Goal: Information Seeking & Learning: Learn about a topic

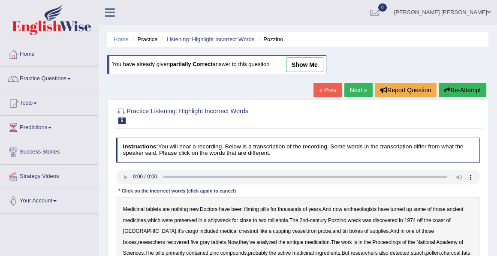
click at [27, 53] on link "Home" at bounding box center [49, 52] width 98 height 21
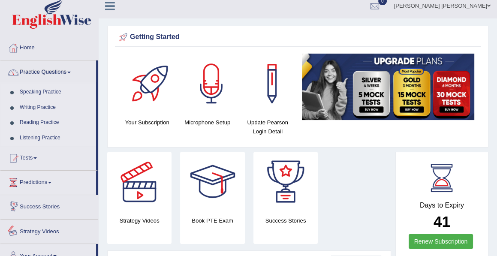
scroll to position [0, 0]
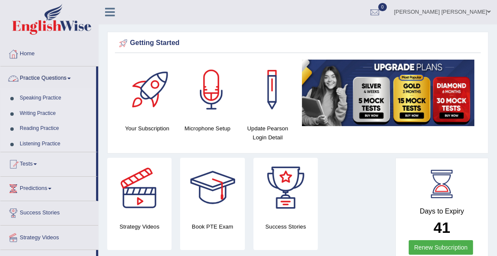
click at [70, 76] on link "Practice Questions" at bounding box center [48, 77] width 96 height 21
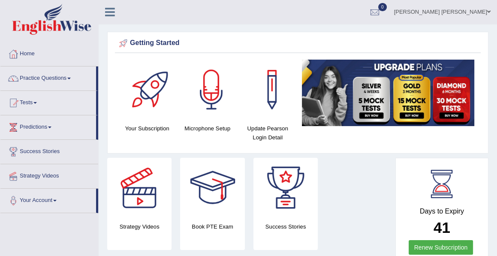
click at [70, 76] on link "Practice Questions" at bounding box center [48, 77] width 96 height 21
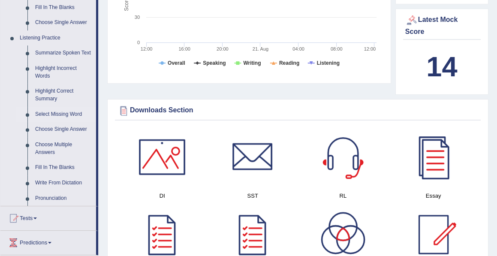
scroll to position [346, 0]
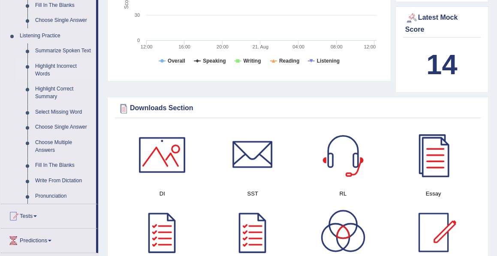
click at [63, 65] on link "Highlight Incorrect Words" at bounding box center [63, 70] width 65 height 23
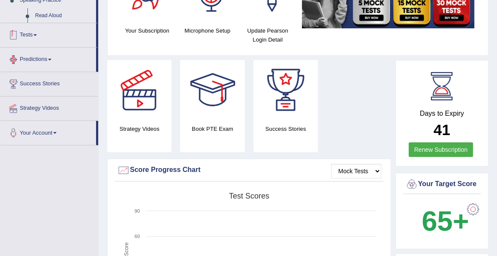
scroll to position [161, 0]
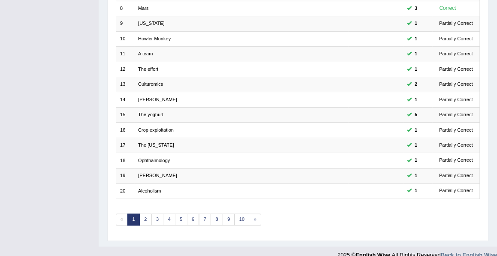
scroll to position [234, 0]
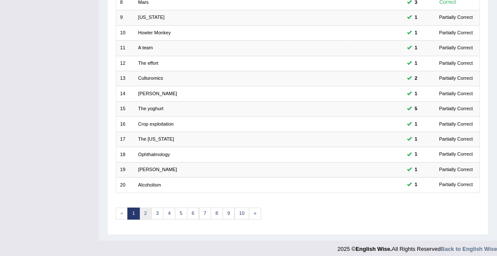
click at [146, 208] on link "2" at bounding box center [146, 214] width 12 height 12
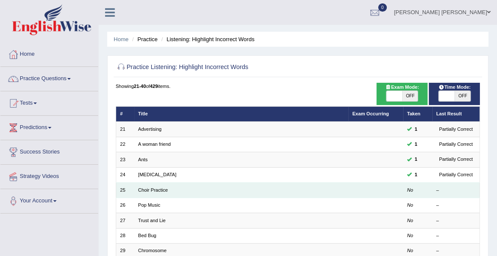
click at [381, 188] on td at bounding box center [376, 190] width 55 height 15
click at [164, 190] on link "Choir Practice" at bounding box center [153, 190] width 30 height 5
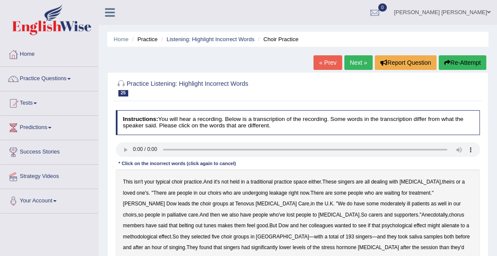
click at [270, 194] on b "leakage" at bounding box center [279, 193] width 18 height 6
click at [381, 205] on b "moderately" at bounding box center [393, 204] width 25 height 6
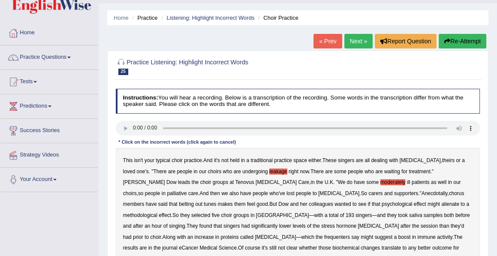
scroll to position [24, 0]
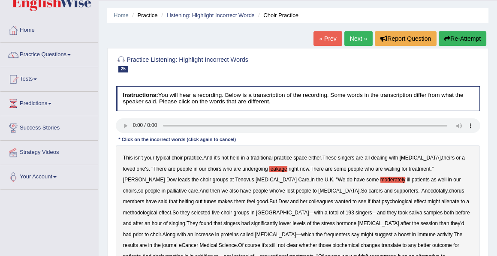
click at [305, 197] on div "This isn't your typical choir practice . And it's not held in a traditional pra…" at bounding box center [298, 230] width 365 height 168
click at [442, 202] on b "alienate" at bounding box center [451, 202] width 18 height 6
click at [158, 210] on b "methodological" at bounding box center [140, 213] width 34 height 6
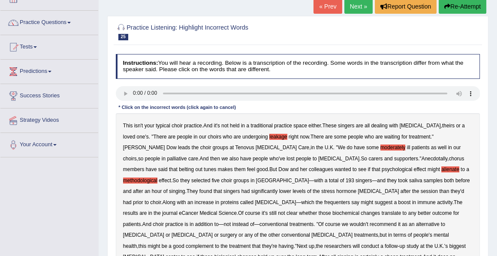
scroll to position [59, 0]
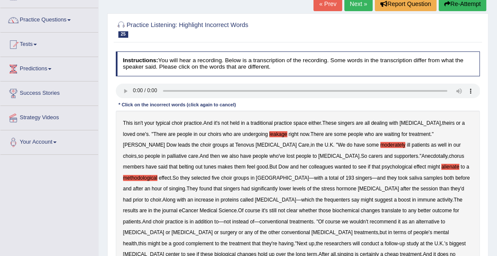
click at [350, 197] on b "frequenters" at bounding box center [338, 200] width 26 height 6
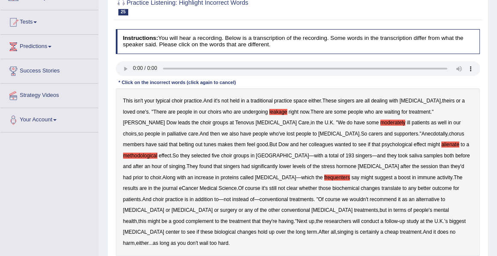
scroll to position [82, 0]
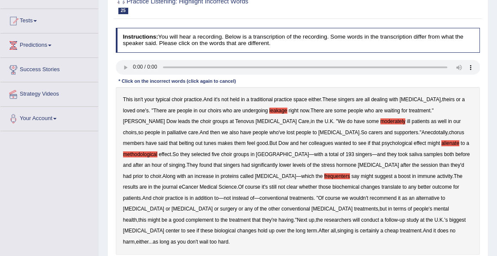
click at [249, 200] on div "This isn't your typical choir practice . And it's not held in a traditional pra…" at bounding box center [298, 171] width 365 height 168
click at [164, 206] on b "chemotherapy" at bounding box center [143, 209] width 41 height 6
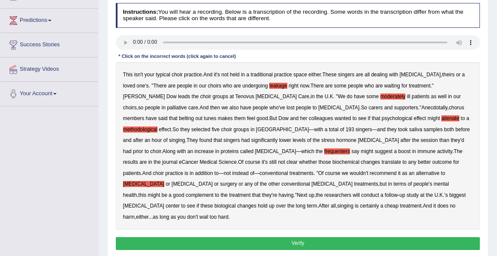
scroll to position [108, 0]
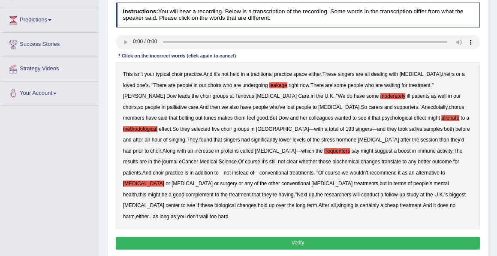
click at [296, 237] on button "Verify" at bounding box center [298, 243] width 365 height 12
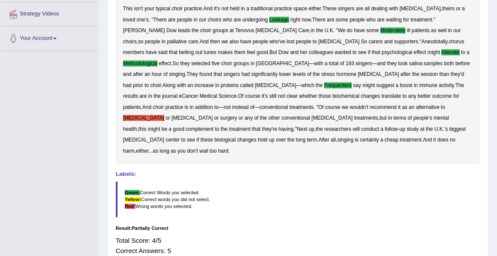
scroll to position [125, 0]
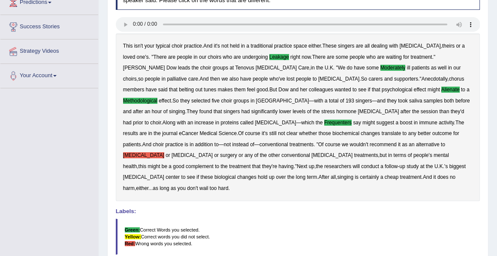
drag, startPoint x: 233, startPoint y: 150, endPoint x: 237, endPoint y: 145, distance: 5.8
click at [237, 145] on div "This isn't your typical choir practice . And it's not held in a traditional pra…" at bounding box center [298, 117] width 365 height 168
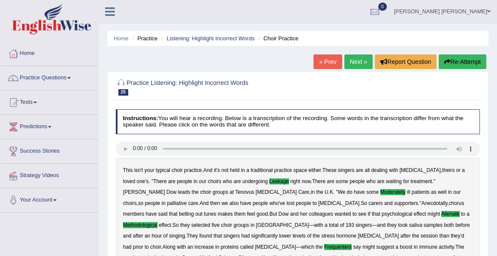
scroll to position [0, 0]
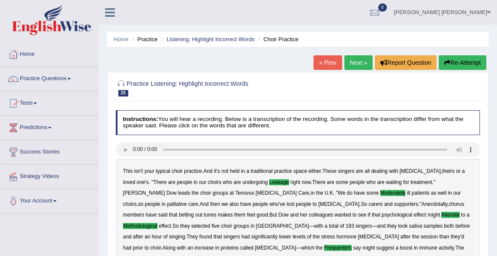
click at [350, 66] on link "Next »" at bounding box center [359, 62] width 28 height 15
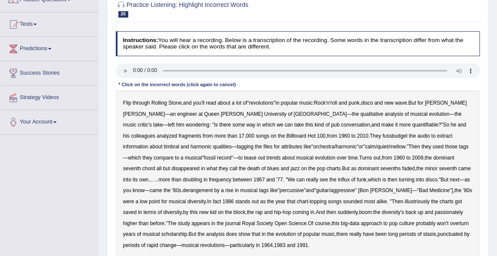
scroll to position [82, 0]
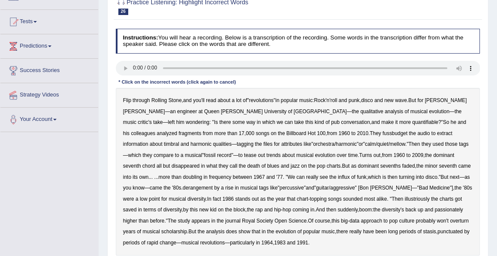
click at [383, 133] on b "fussbudget" at bounding box center [395, 133] width 25 height 6
click at [212, 141] on b "harmonic" at bounding box center [201, 144] width 21 height 6
click at [183, 188] on b "derangement" at bounding box center [198, 188] width 30 height 6
click at [405, 200] on b "illustriously" at bounding box center [417, 199] width 25 height 6
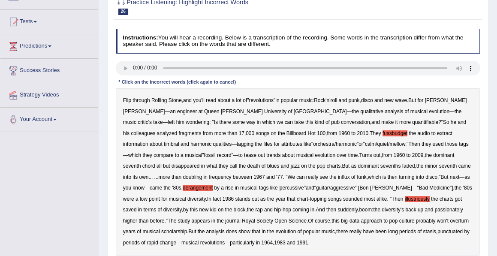
click at [435, 211] on b "passionately" at bounding box center [449, 210] width 28 height 6
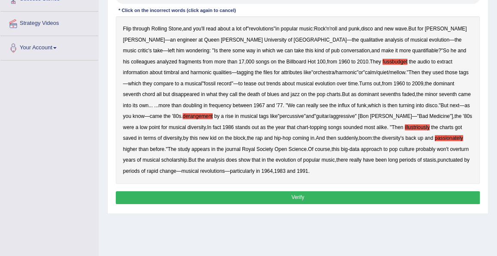
scroll to position [154, 0]
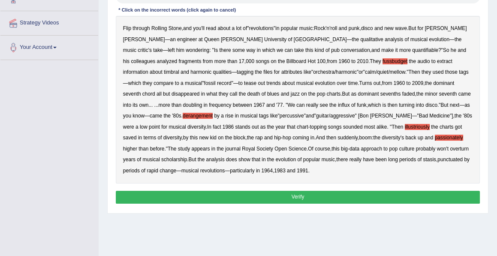
click at [299, 197] on button "Verify" at bounding box center [298, 197] width 365 height 12
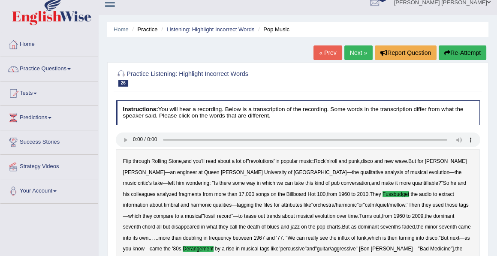
scroll to position [0, 0]
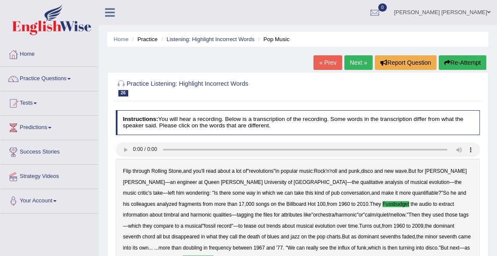
click at [359, 60] on link "Next »" at bounding box center [359, 62] width 28 height 15
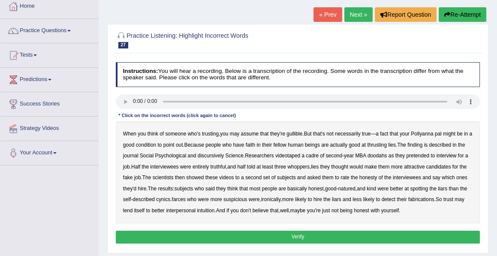
scroll to position [49, 0]
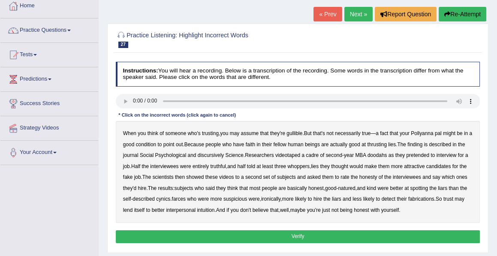
click at [146, 145] on b "condition" at bounding box center [146, 145] width 21 height 6
click at [385, 144] on b "thrusting" at bounding box center [377, 145] width 20 height 6
click at [212, 155] on b "discursively" at bounding box center [211, 155] width 26 height 6
click at [291, 154] on b "videotaped" at bounding box center [288, 155] width 25 height 6
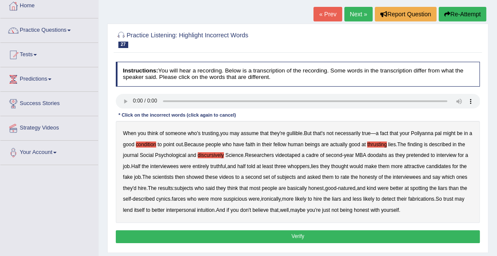
click at [181, 200] on b "farces" at bounding box center [179, 199] width 14 height 6
click at [301, 232] on button "Verify" at bounding box center [298, 237] width 365 height 12
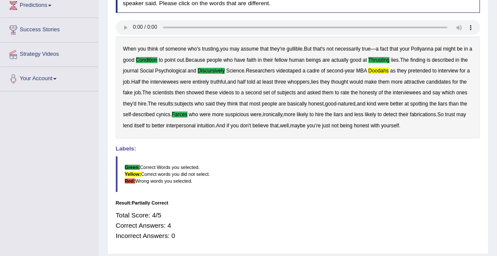
scroll to position [0, 0]
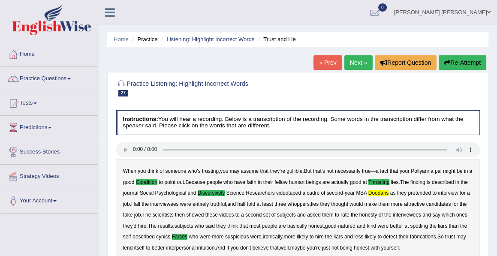
click at [352, 62] on link "Next »" at bounding box center [359, 62] width 28 height 15
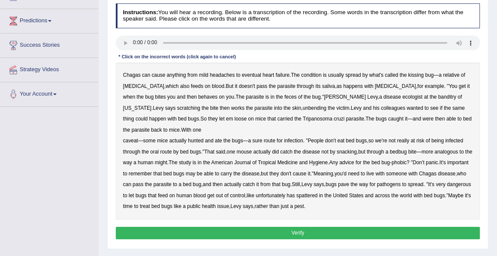
scroll to position [107, 0]
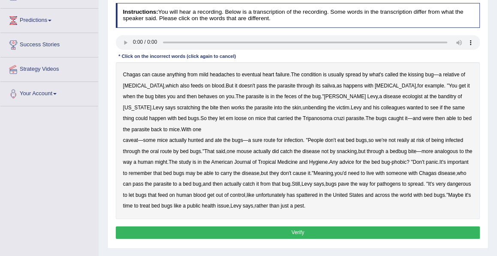
click at [198, 96] on b "behaves" at bounding box center [207, 97] width 19 height 6
click at [439, 95] on b "banditry" at bounding box center [448, 97] width 18 height 6
click at [303, 107] on b "unbending" at bounding box center [315, 108] width 24 height 6
click at [318, 194] on b "spattered" at bounding box center [307, 195] width 21 height 6
click at [301, 233] on button "Verify" at bounding box center [298, 233] width 365 height 12
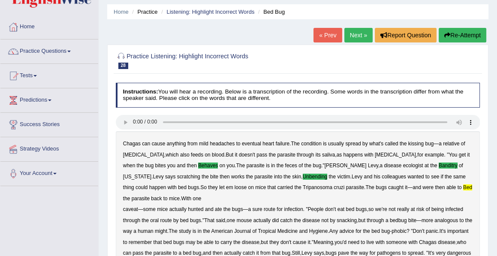
scroll to position [0, 0]
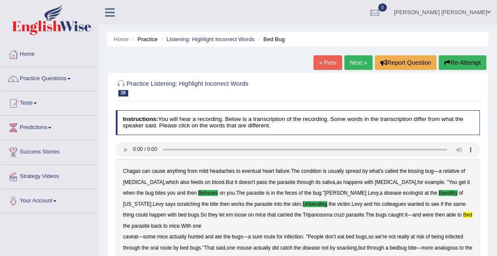
click at [303, 229] on div "Chagas can cause anything from mild headaches to eventual heart failure . The c…" at bounding box center [298, 237] width 365 height 157
click at [50, 76] on link "Practice Questions" at bounding box center [49, 77] width 98 height 21
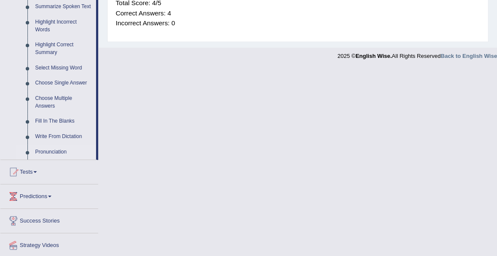
scroll to position [416, 0]
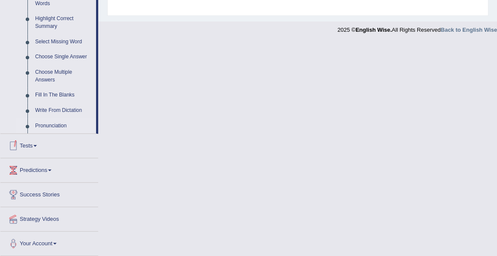
click at [52, 126] on link "Pronunciation" at bounding box center [63, 125] width 65 height 15
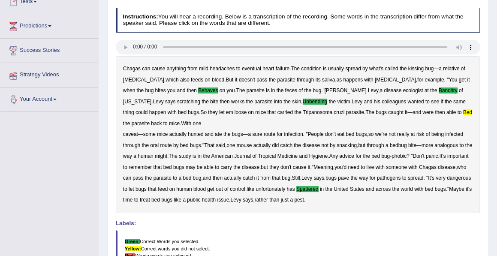
scroll to position [117, 0]
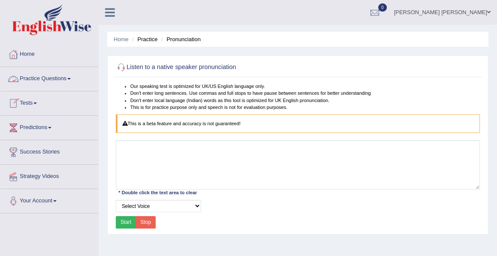
click at [68, 78] on link "Practice Questions" at bounding box center [49, 77] width 98 height 21
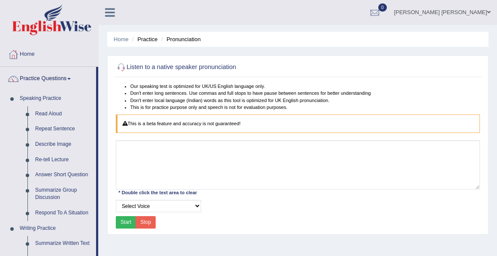
click at [146, 39] on li "Practice" at bounding box center [143, 39] width 27 height 8
click at [184, 40] on li "Pronunciation" at bounding box center [180, 39] width 42 height 8
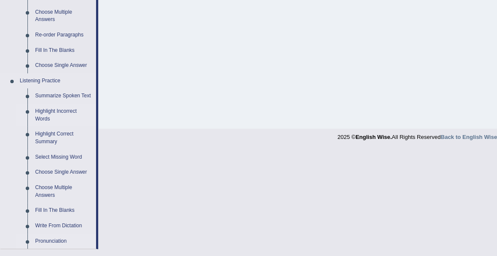
scroll to position [302, 0]
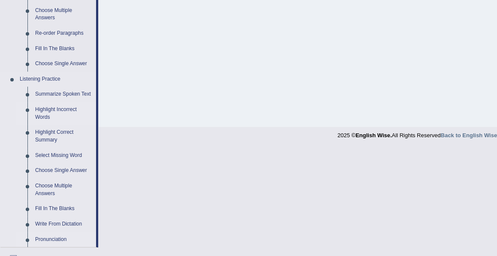
click at [60, 108] on link "Highlight Incorrect Words" at bounding box center [63, 113] width 65 height 23
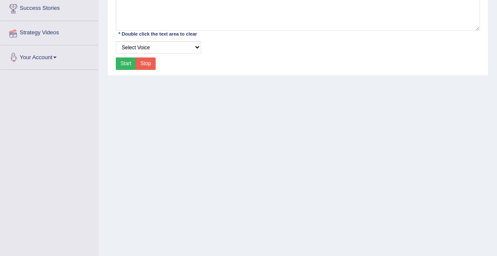
scroll to position [194, 0]
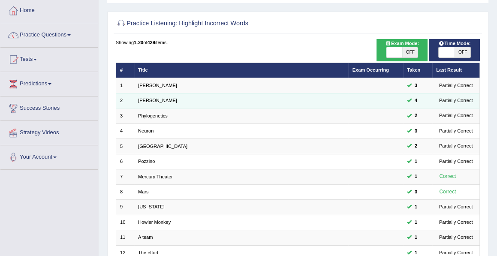
scroll to position [39, 0]
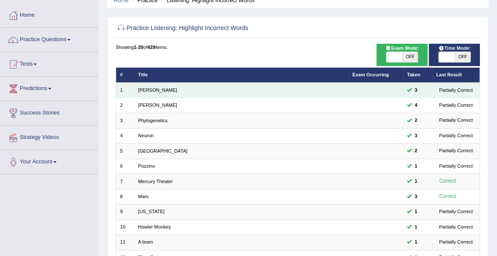
click at [155, 90] on td "Harold" at bounding box center [241, 90] width 215 height 15
click at [146, 88] on link "Harold" at bounding box center [157, 90] width 39 height 5
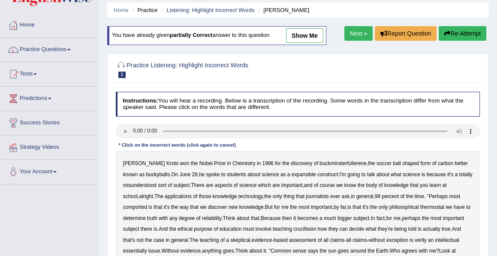
scroll to position [29, 0]
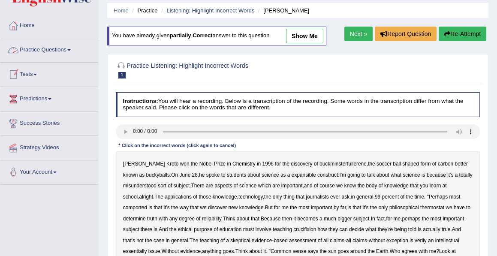
click at [69, 51] on link "Practice Questions" at bounding box center [49, 48] width 98 height 21
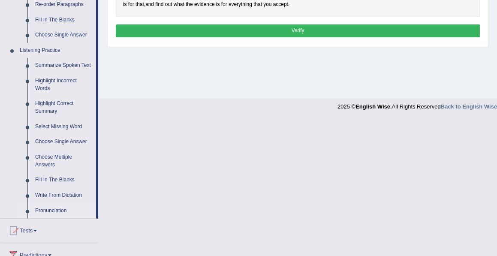
scroll to position [331, 0]
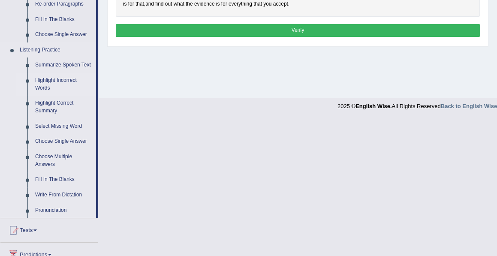
click at [48, 83] on link "Highlight Incorrect Words" at bounding box center [63, 84] width 65 height 23
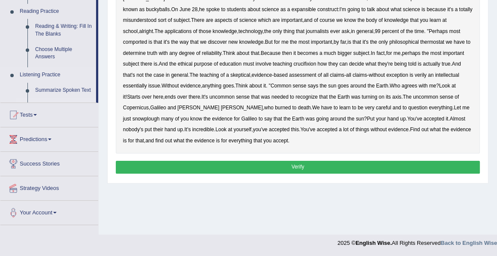
scroll to position [194, 0]
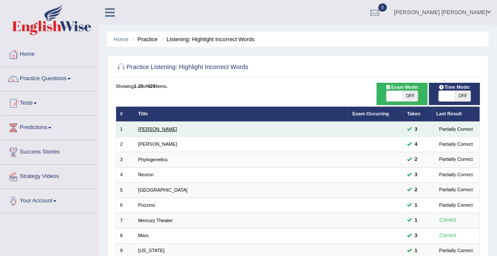
click at [145, 127] on link "[PERSON_NAME]" at bounding box center [157, 129] width 39 height 5
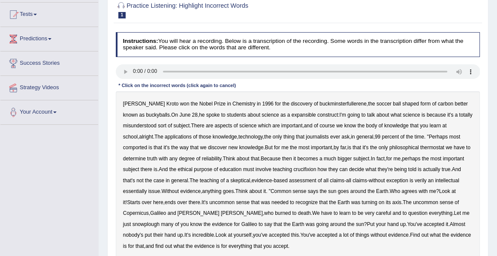
scroll to position [94, 0]
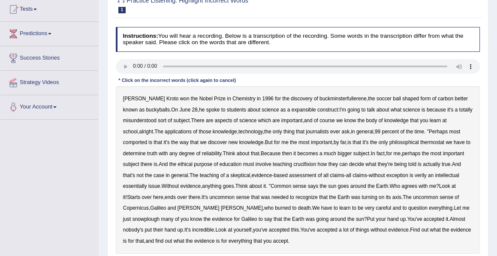
click at [292, 111] on b "expansible" at bounding box center [304, 110] width 24 height 6
click at [140, 143] on b "comported" at bounding box center [135, 143] width 24 height 6
click at [442, 143] on b "thermostat" at bounding box center [433, 143] width 24 height 6
click at [316, 164] on b "crucifixion" at bounding box center [305, 164] width 23 height 6
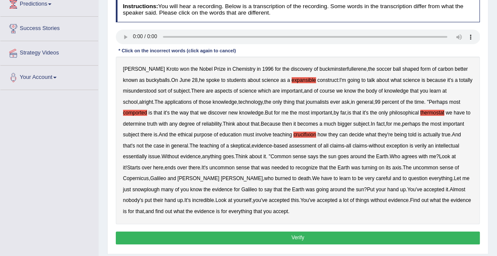
scroll to position [124, 0]
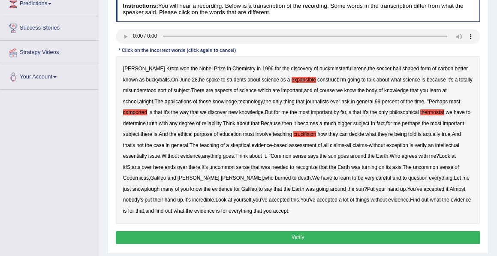
click at [147, 155] on b "essentially" at bounding box center [135, 156] width 24 height 6
click at [162, 171] on div "Harold Kroto won the Nobel Prize in Chemistry in 1996 for the discovery of buck…" at bounding box center [298, 140] width 365 height 168
click at [137, 187] on b "snowplough" at bounding box center [146, 189] width 27 height 6
click at [297, 234] on button "Verify" at bounding box center [298, 237] width 365 height 12
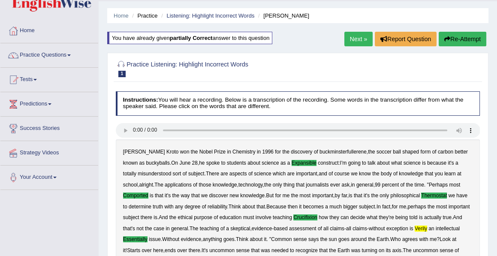
scroll to position [24, 0]
click at [70, 52] on link "Practice Questions" at bounding box center [49, 53] width 98 height 21
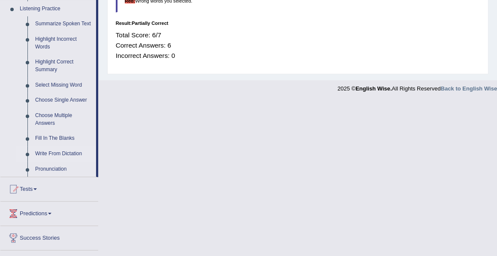
scroll to position [373, 0]
click at [57, 83] on link "Select Missing Word" at bounding box center [63, 84] width 65 height 15
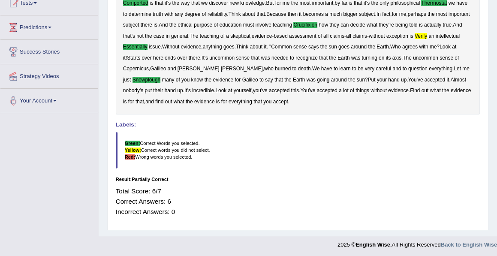
scroll to position [101, 0]
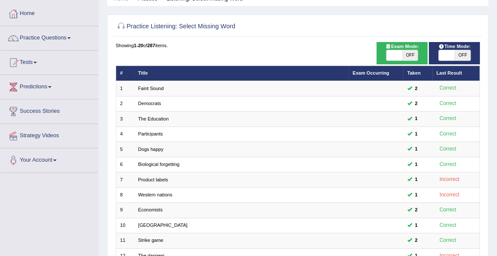
scroll to position [37, 0]
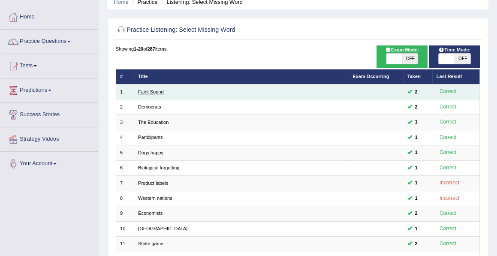
click at [142, 93] on link "Faint Sound" at bounding box center [151, 91] width 26 height 5
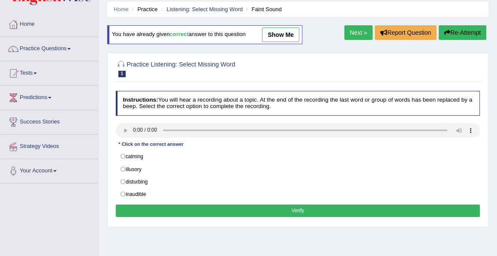
scroll to position [30, 0]
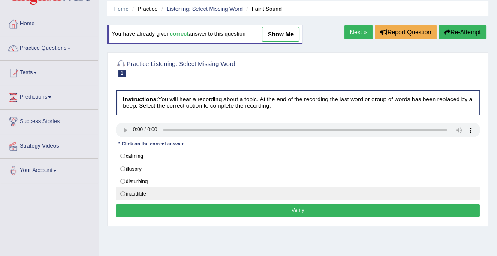
click at [124, 191] on label "inaudible" at bounding box center [298, 194] width 365 height 13
radio input "true"
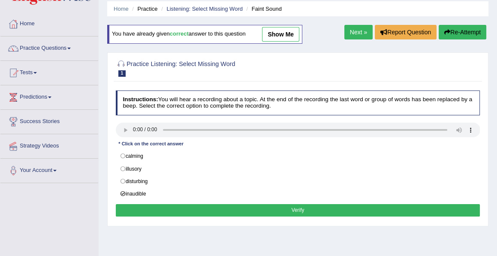
click at [299, 204] on button "Verify" at bounding box center [298, 210] width 365 height 12
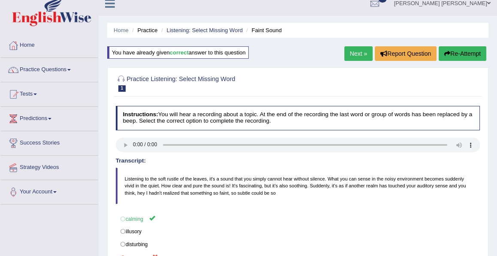
scroll to position [9, 0]
click at [455, 56] on button "Re-Attempt" at bounding box center [463, 54] width 48 height 15
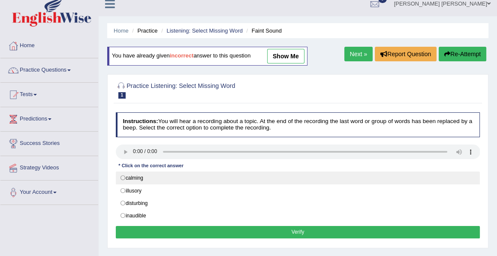
click at [123, 176] on label "calming" at bounding box center [298, 178] width 365 height 13
radio input "true"
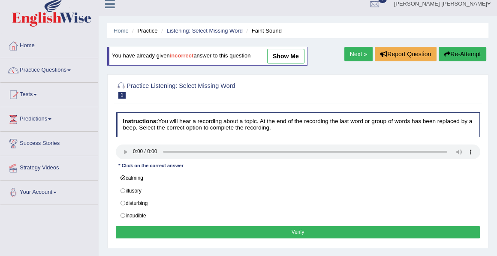
click at [297, 227] on button "Verify" at bounding box center [298, 232] width 365 height 12
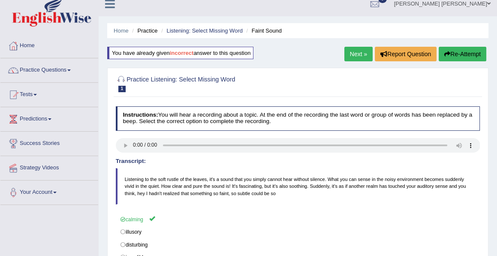
click at [351, 56] on link "Next »" at bounding box center [359, 54] width 28 height 15
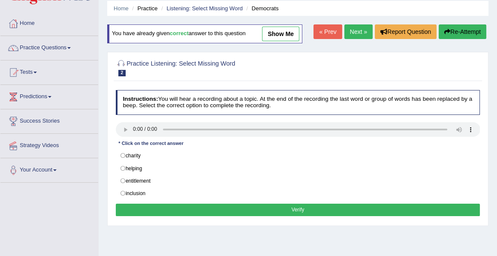
scroll to position [31, 0]
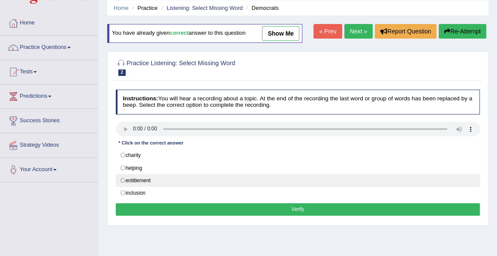
click at [122, 178] on label "entitlement" at bounding box center [298, 180] width 365 height 13
radio input "true"
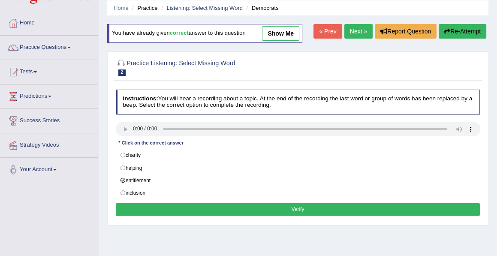
click at [290, 203] on button "Verify" at bounding box center [298, 209] width 365 height 12
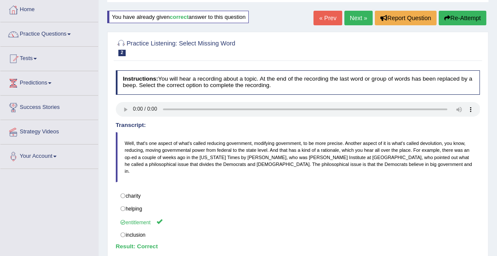
scroll to position [42, 0]
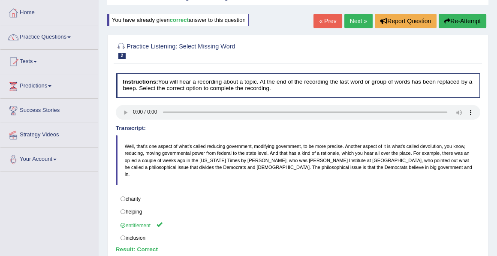
click at [352, 20] on link "Next »" at bounding box center [359, 21] width 28 height 15
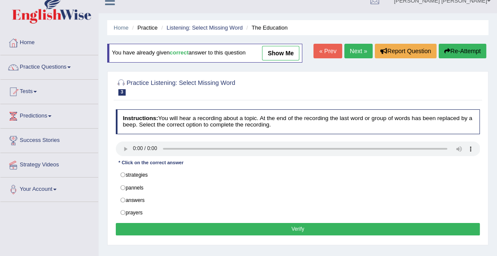
scroll to position [12, 0]
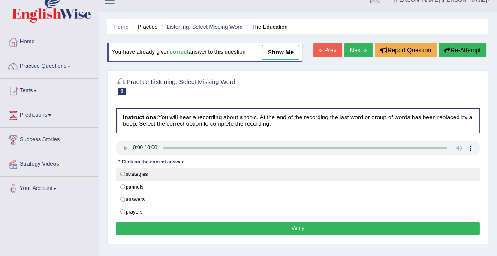
click at [121, 171] on label "strategies" at bounding box center [298, 174] width 365 height 13
radio input "true"
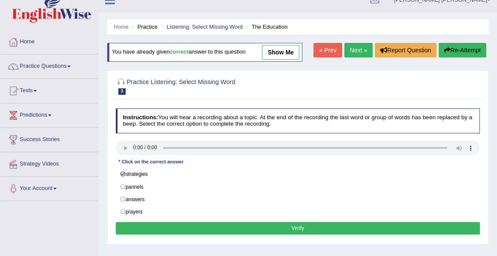
click at [297, 225] on button "Verify" at bounding box center [298, 228] width 365 height 12
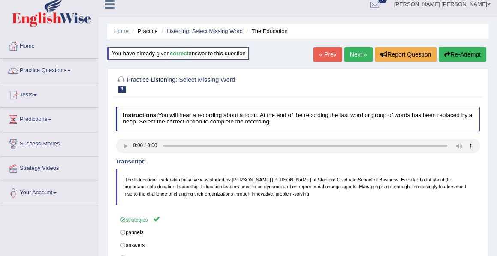
scroll to position [8, 0]
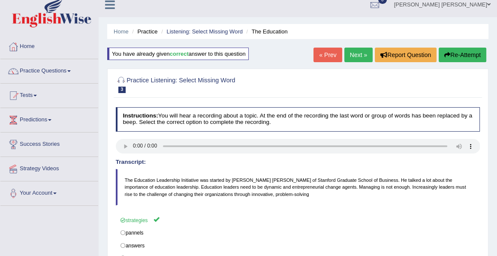
click at [358, 55] on link "Next »" at bounding box center [359, 55] width 28 height 15
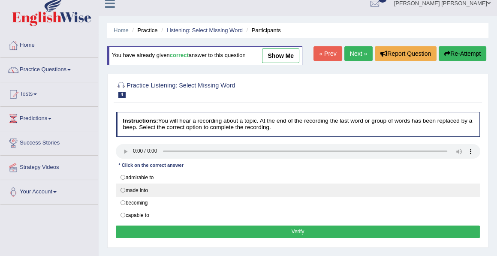
scroll to position [9, 0]
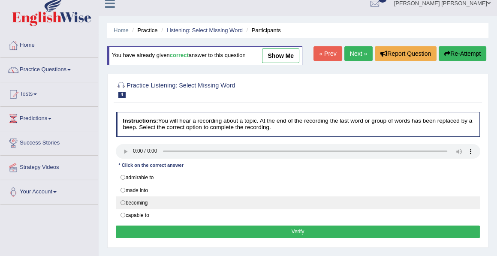
click at [145, 201] on label "becoming" at bounding box center [298, 203] width 365 height 13
radio input "true"
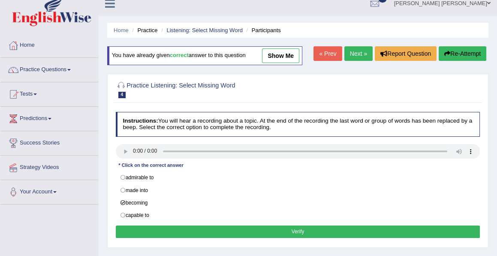
click at [296, 227] on button "Verify" at bounding box center [298, 232] width 365 height 12
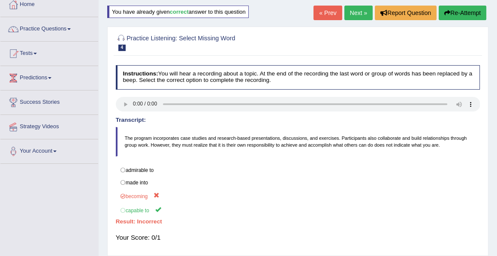
scroll to position [49, 0]
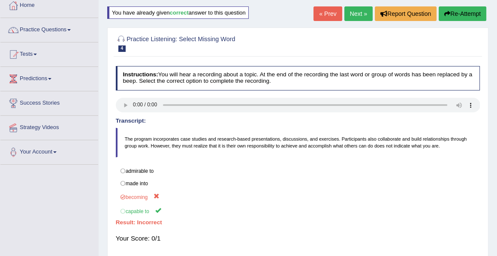
click at [457, 18] on button "Re-Attempt" at bounding box center [463, 13] width 48 height 15
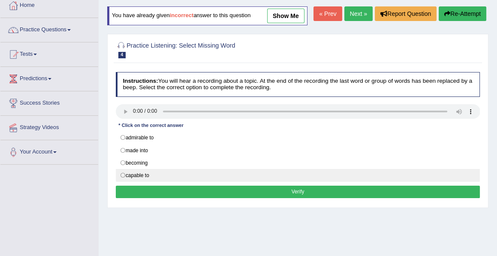
click at [122, 182] on label "capable to" at bounding box center [298, 175] width 365 height 13
radio input "true"
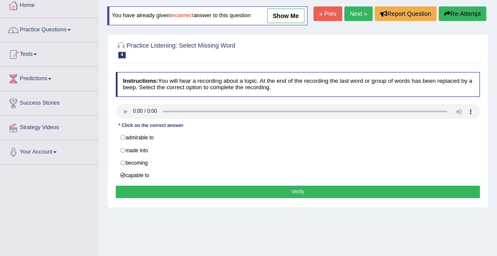
click at [297, 198] on button "Verify" at bounding box center [298, 192] width 365 height 12
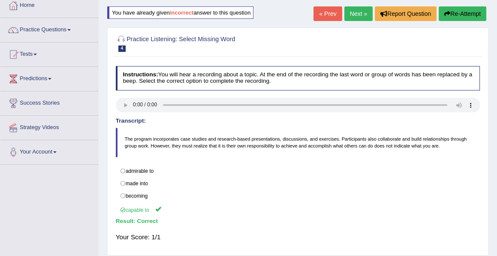
click at [357, 13] on link "Next »" at bounding box center [359, 13] width 28 height 15
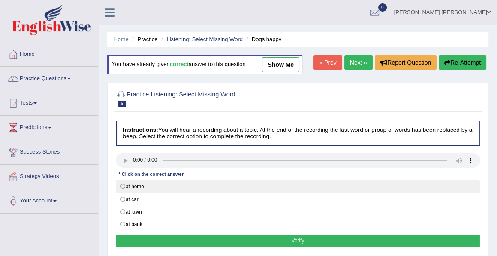
click at [122, 185] on label "at home" at bounding box center [298, 186] width 365 height 13
radio input "true"
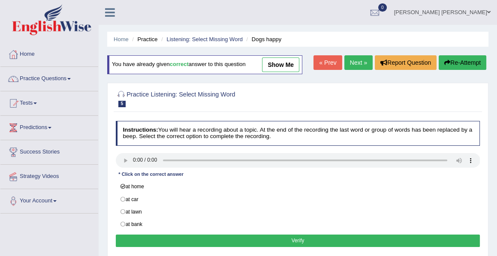
click at [297, 236] on button "Verify" at bounding box center [298, 241] width 365 height 12
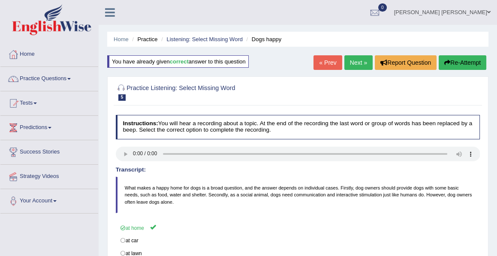
click at [356, 62] on link "Next »" at bounding box center [359, 62] width 28 height 15
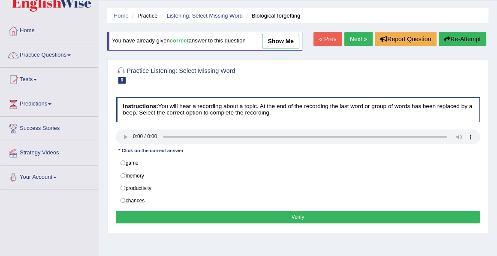
scroll to position [26, 0]
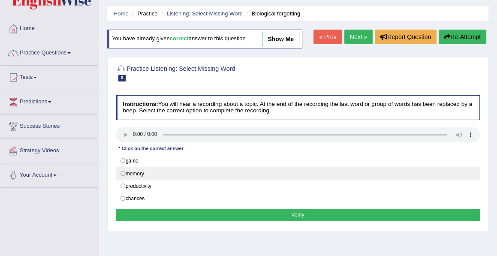
click at [121, 170] on label "memory" at bounding box center [298, 173] width 365 height 13
radio input "true"
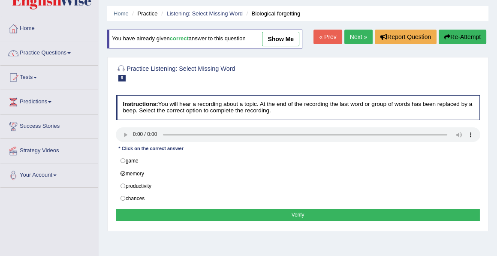
click at [297, 209] on button "Verify" at bounding box center [298, 215] width 365 height 12
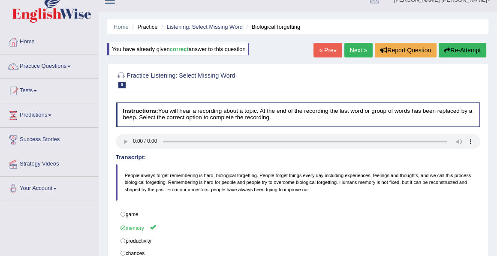
scroll to position [12, 0]
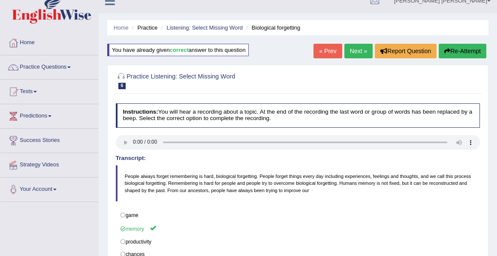
click at [358, 54] on link "Next »" at bounding box center [359, 51] width 28 height 15
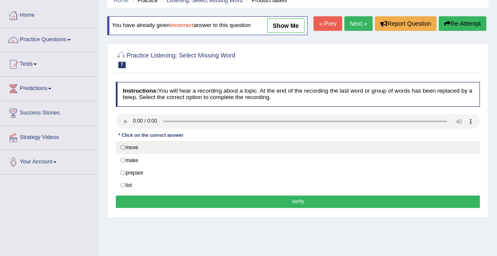
scroll to position [51, 0]
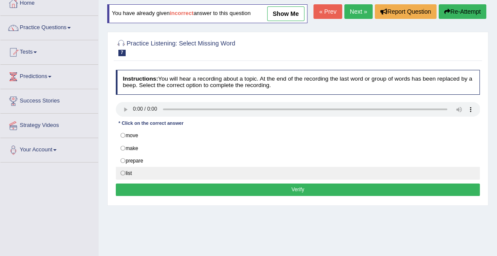
click at [122, 180] on label "list" at bounding box center [298, 173] width 365 height 13
radio input "true"
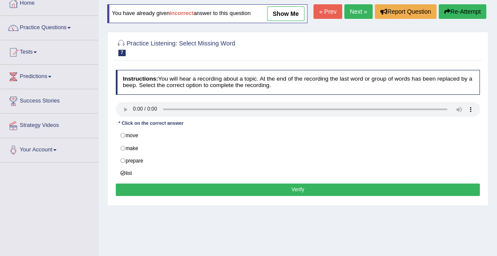
click at [297, 196] on button "Verify" at bounding box center [298, 190] width 365 height 12
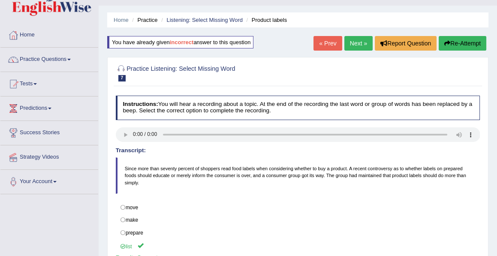
scroll to position [0, 0]
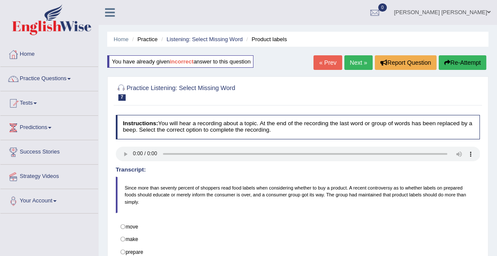
click at [353, 63] on link "Next »" at bounding box center [359, 62] width 28 height 15
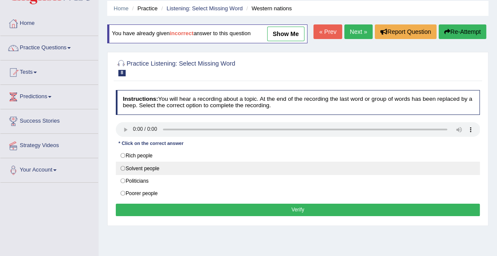
scroll to position [31, 0]
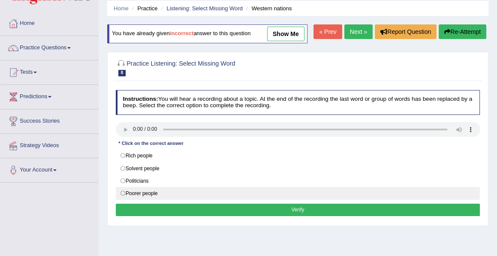
click at [123, 200] on label "Poorer people" at bounding box center [298, 193] width 365 height 13
radio input "true"
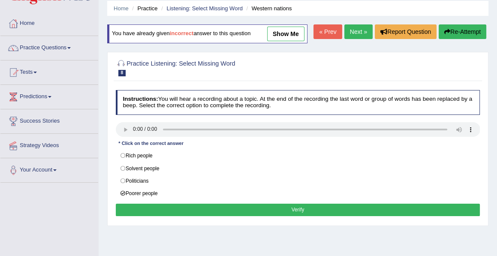
click at [302, 216] on button "Verify" at bounding box center [298, 210] width 365 height 12
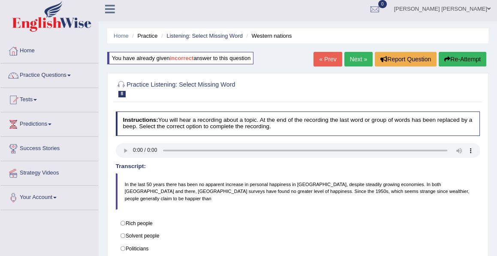
scroll to position [0, 0]
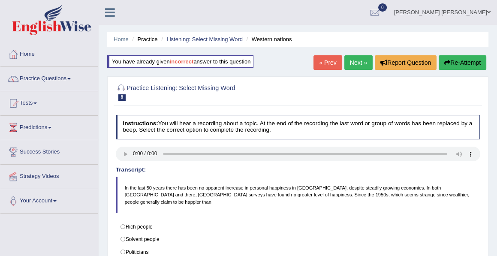
click at [358, 65] on link "Next »" at bounding box center [359, 62] width 28 height 15
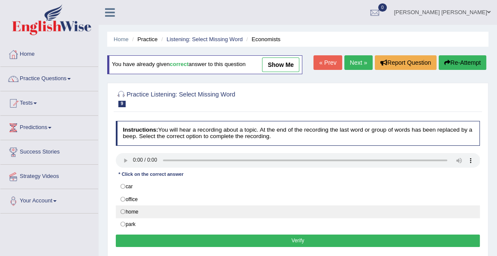
click at [122, 209] on label "home" at bounding box center [298, 212] width 365 height 13
radio input "true"
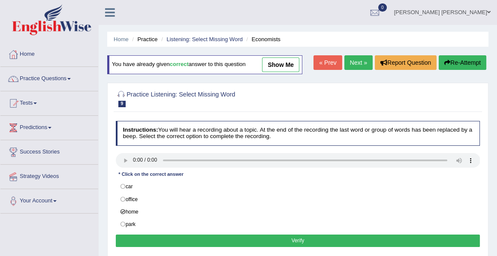
click at [302, 235] on button "Verify" at bounding box center [298, 241] width 365 height 12
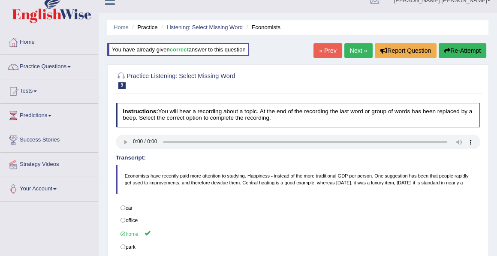
scroll to position [12, 0]
click at [357, 52] on link "Next »" at bounding box center [359, 50] width 28 height 15
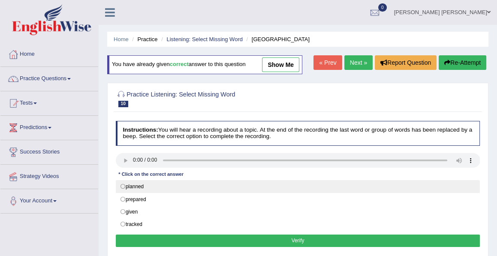
click at [124, 184] on label "planned" at bounding box center [298, 186] width 365 height 13
radio input "true"
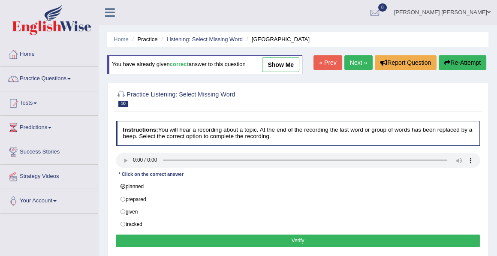
click at [297, 236] on button "Verify" at bounding box center [298, 241] width 365 height 12
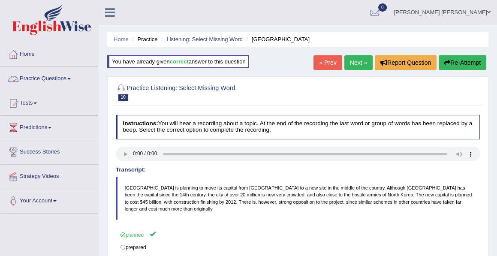
click at [69, 79] on link "Practice Questions" at bounding box center [49, 77] width 98 height 21
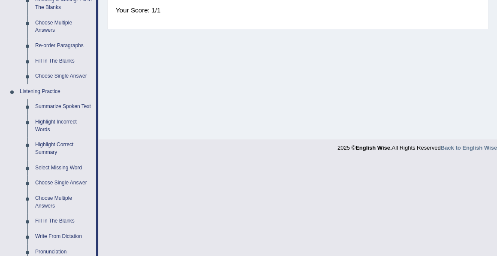
scroll to position [291, 0]
click at [57, 166] on link "Select Missing Word" at bounding box center [63, 167] width 65 height 15
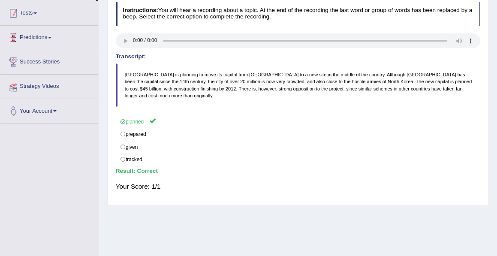
scroll to position [144, 0]
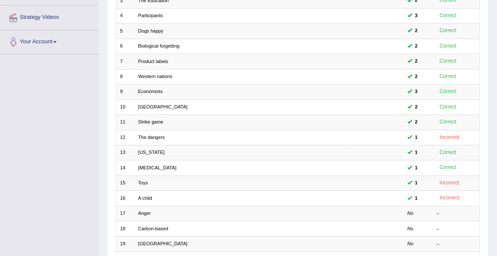
scroll to position [161, 0]
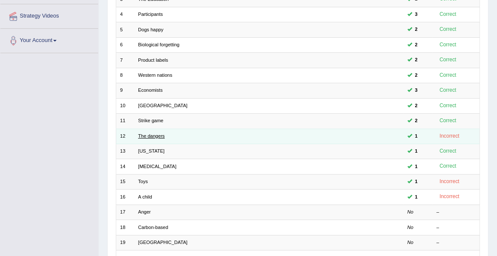
click at [147, 133] on link "The dangers" at bounding box center [151, 135] width 27 height 5
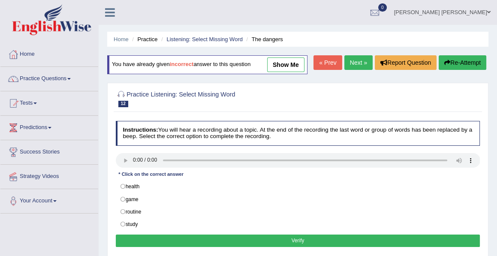
scroll to position [46, 0]
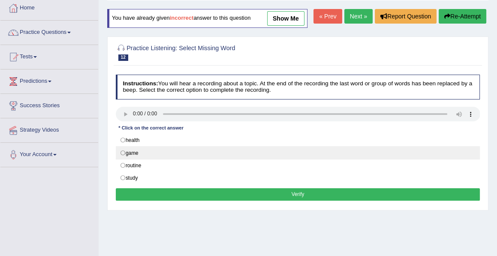
click at [124, 159] on label "game" at bounding box center [298, 152] width 365 height 13
radio input "true"
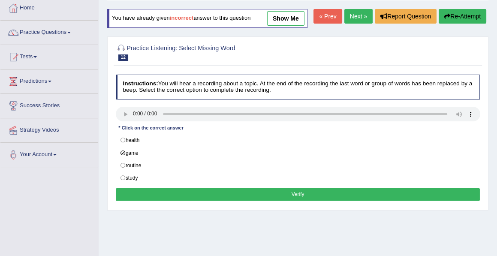
click at [300, 201] on button "Verify" at bounding box center [298, 194] width 365 height 12
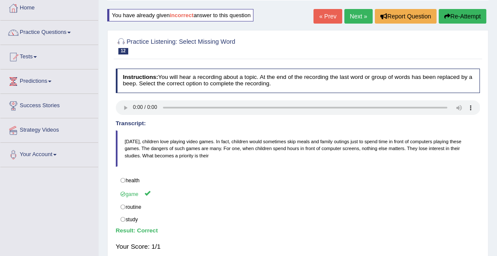
click at [356, 19] on link "Next »" at bounding box center [359, 16] width 28 height 15
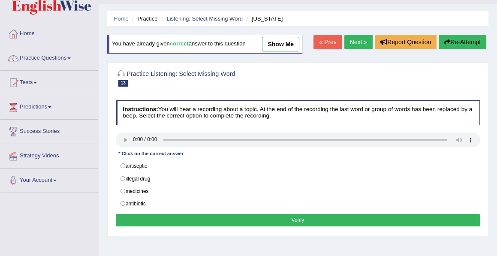
scroll to position [22, 0]
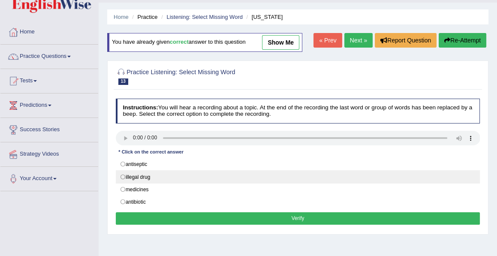
click at [123, 176] on label "illegal drug" at bounding box center [298, 176] width 365 height 13
radio input "true"
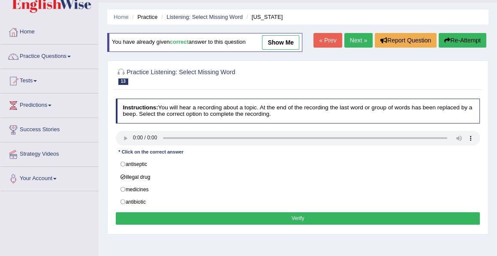
click at [294, 213] on button "Verify" at bounding box center [298, 218] width 365 height 12
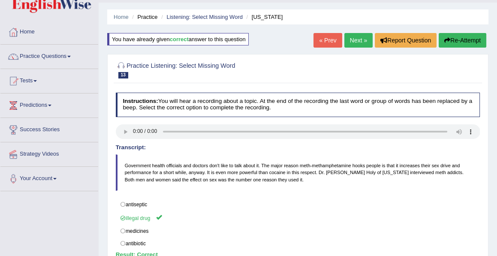
click at [351, 42] on link "Next »" at bounding box center [359, 40] width 28 height 15
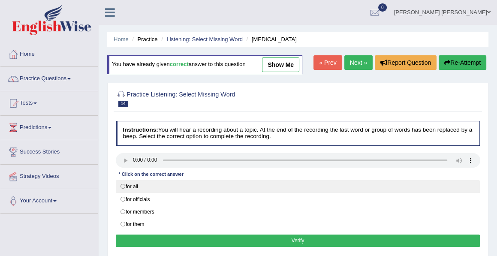
click at [123, 184] on label "for all" at bounding box center [298, 186] width 365 height 13
radio input "true"
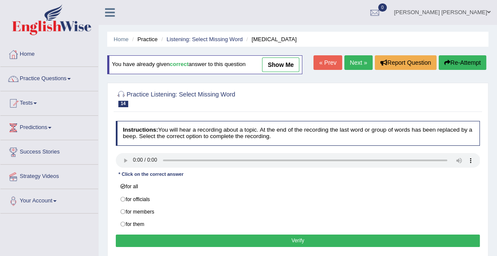
click at [293, 236] on button "Verify" at bounding box center [298, 241] width 365 height 12
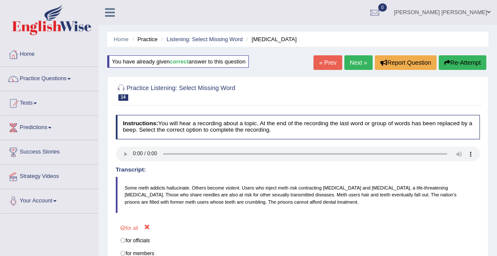
click at [355, 63] on link "Next »" at bounding box center [359, 62] width 28 height 15
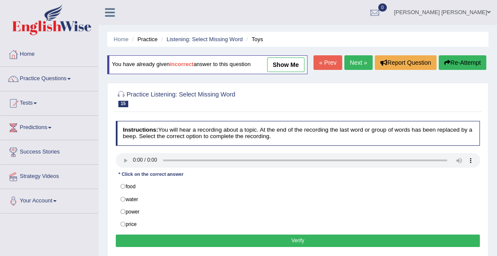
scroll to position [35, 0]
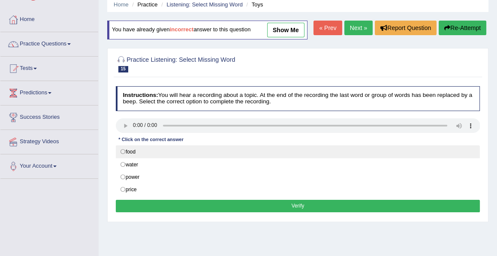
click at [131, 158] on label "food" at bounding box center [298, 152] width 365 height 13
radio input "true"
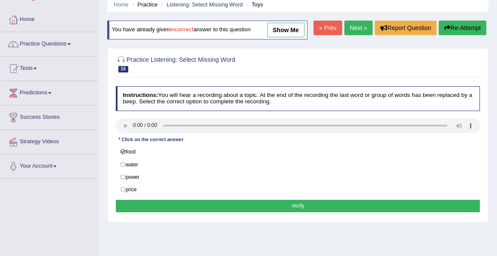
click at [299, 212] on button "Verify" at bounding box center [298, 206] width 365 height 12
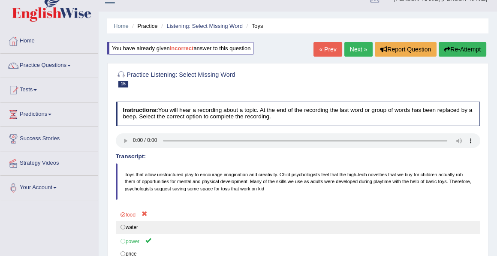
scroll to position [12, 0]
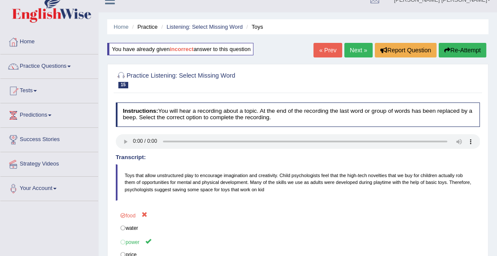
click at [45, 65] on link "Practice Questions" at bounding box center [49, 65] width 98 height 21
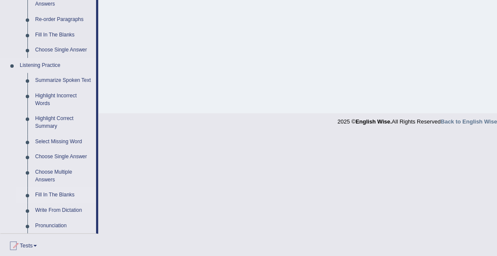
scroll to position [317, 0]
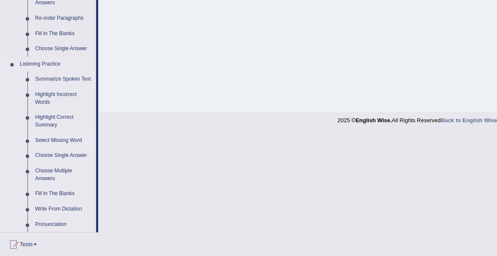
click at [51, 142] on link "Select Missing Word" at bounding box center [63, 140] width 65 height 15
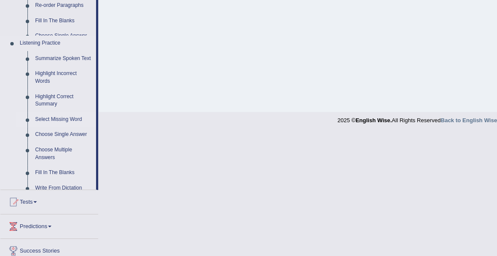
scroll to position [194, 0]
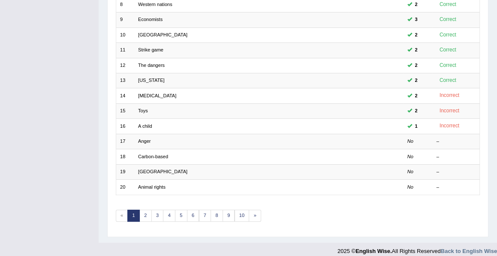
scroll to position [234, 0]
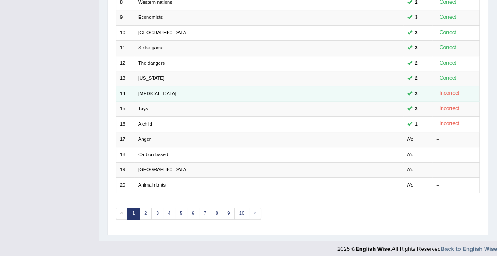
click at [139, 91] on link "[MEDICAL_DATA]" at bounding box center [157, 93] width 38 height 5
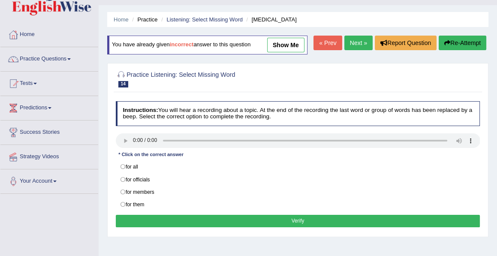
scroll to position [21, 0]
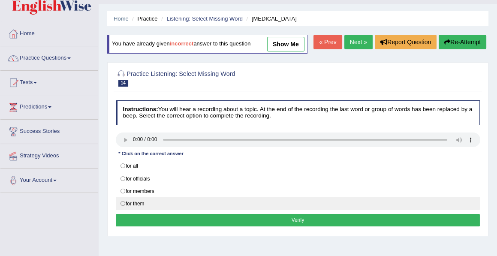
click at [124, 210] on label "for them" at bounding box center [298, 203] width 365 height 13
radio input "true"
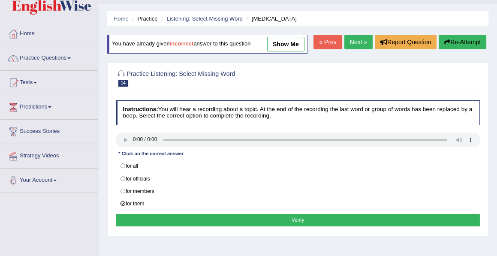
click at [302, 227] on button "Verify" at bounding box center [298, 220] width 365 height 12
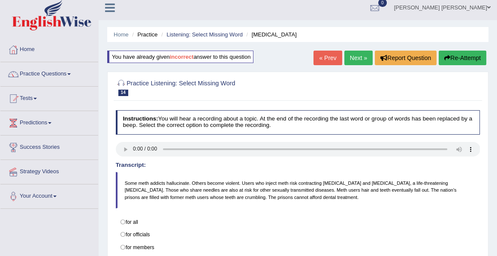
scroll to position [0, 0]
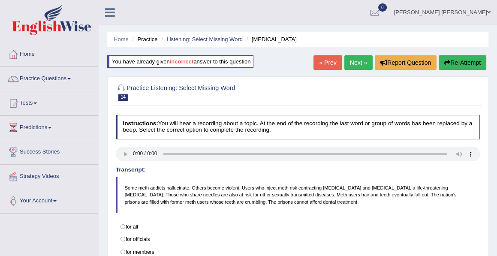
click at [353, 59] on link "Next »" at bounding box center [359, 62] width 28 height 15
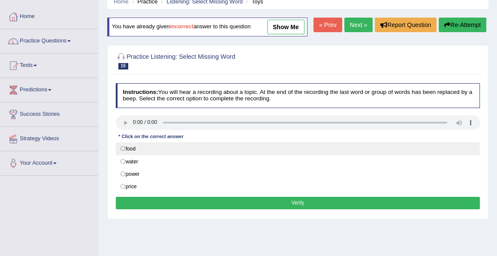
scroll to position [38, 0]
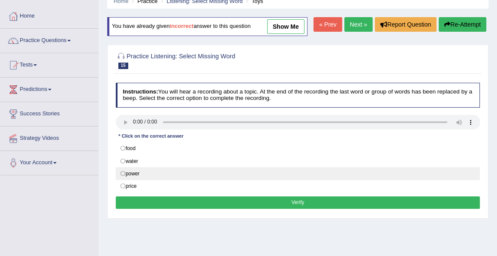
click at [151, 180] on label "power" at bounding box center [298, 173] width 365 height 13
radio input "true"
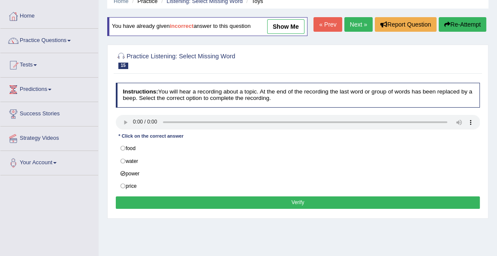
click at [297, 209] on button "Verify" at bounding box center [298, 203] width 365 height 12
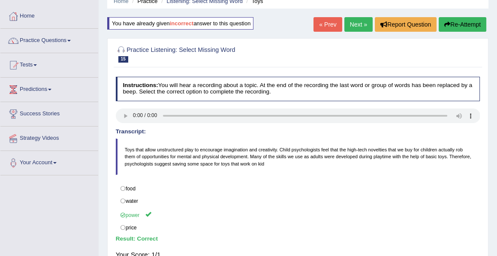
click at [349, 27] on link "Next »" at bounding box center [359, 24] width 28 height 15
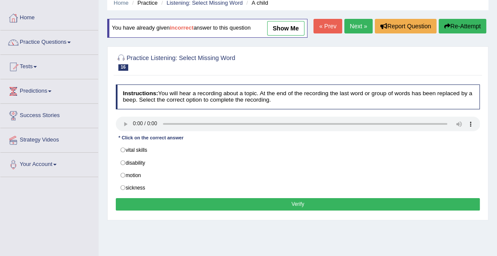
scroll to position [38, 0]
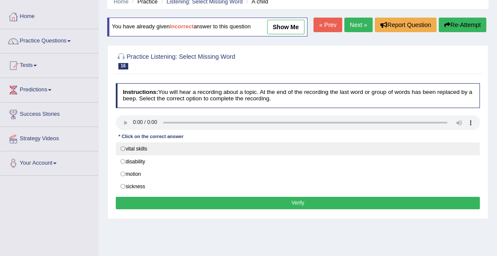
click at [123, 155] on label "vital skills" at bounding box center [298, 149] width 365 height 13
radio input "true"
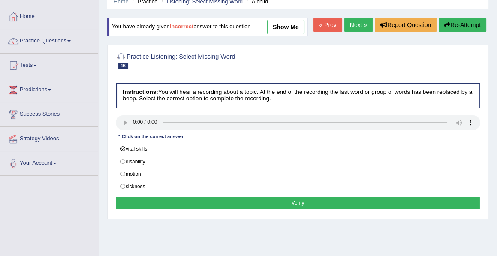
click at [293, 209] on button "Verify" at bounding box center [298, 203] width 365 height 12
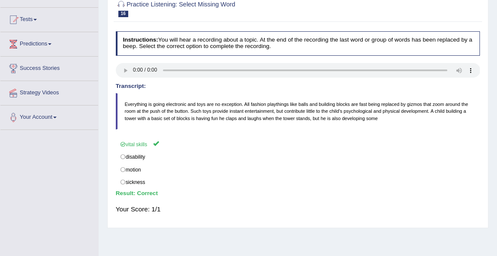
scroll to position [0, 0]
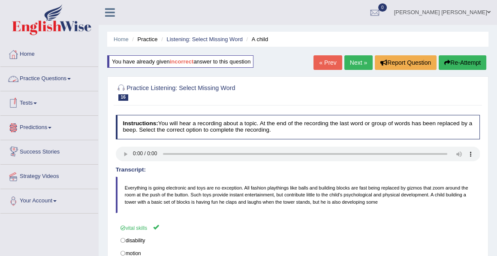
click at [39, 78] on link "Practice Questions" at bounding box center [49, 77] width 98 height 21
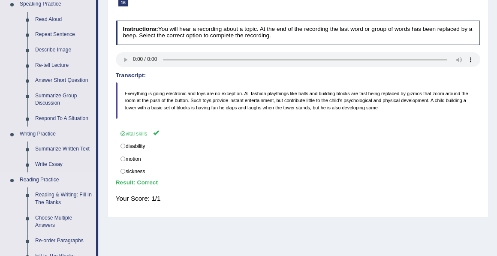
scroll to position [91, 0]
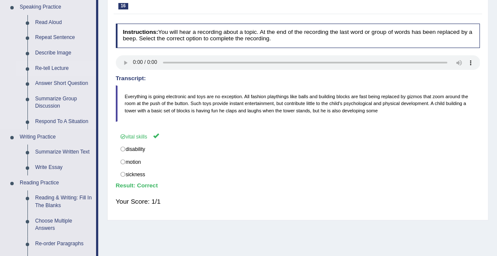
click at [53, 70] on link "Re-tell Lecture" at bounding box center [63, 68] width 65 height 15
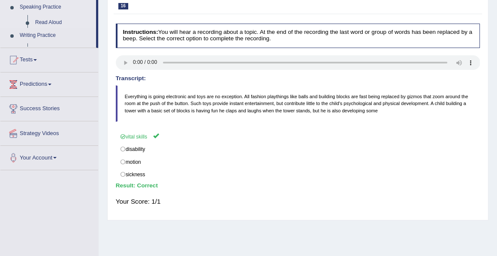
scroll to position [136, 0]
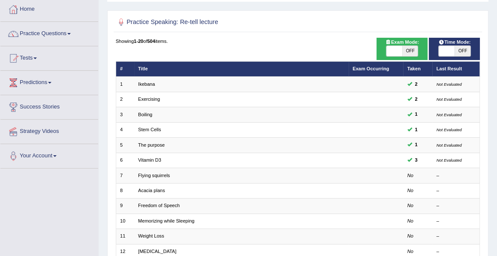
scroll to position [45, 0]
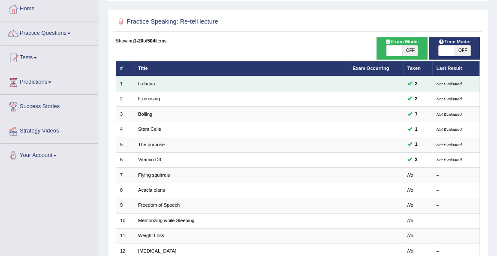
click at [158, 82] on td "Ikebana" at bounding box center [241, 83] width 215 height 15
click at [153, 82] on link "Ikebana" at bounding box center [146, 83] width 17 height 5
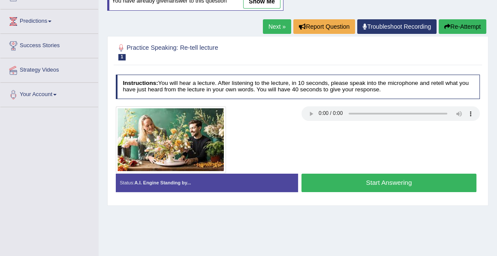
scroll to position [106, 0]
click at [276, 26] on link "Next »" at bounding box center [277, 26] width 28 height 15
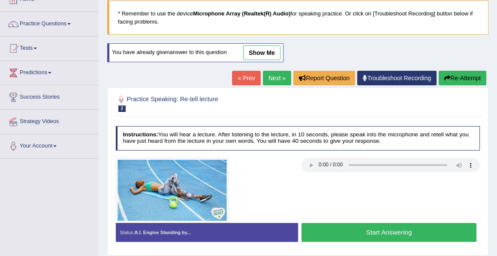
scroll to position [103, 0]
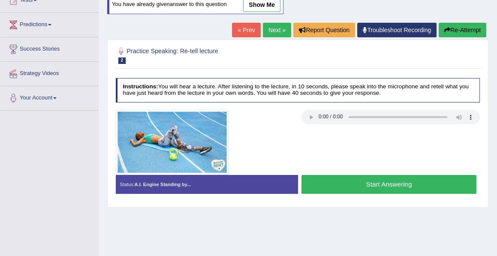
click at [380, 185] on button "Start Answering" at bounding box center [389, 184] width 175 height 18
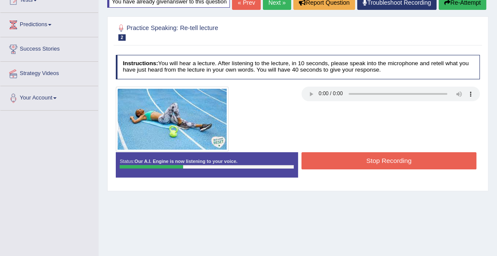
click at [382, 169] on button "Stop Recording" at bounding box center [389, 160] width 175 height 17
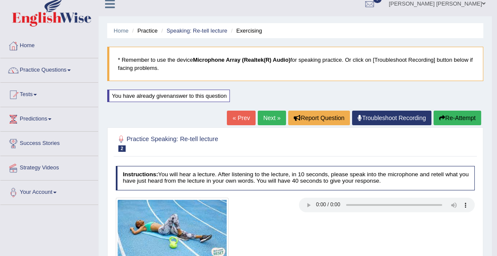
scroll to position [0, 0]
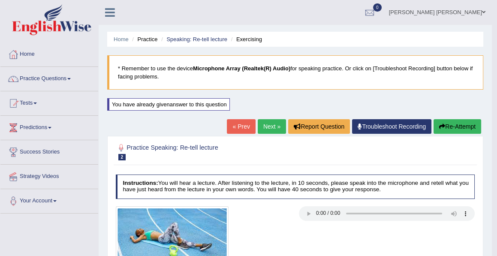
click at [465, 126] on button "Re-Attempt" at bounding box center [458, 126] width 48 height 15
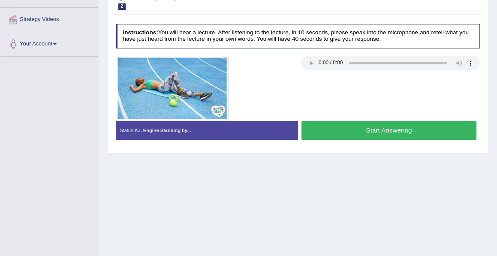
scroll to position [158, 0]
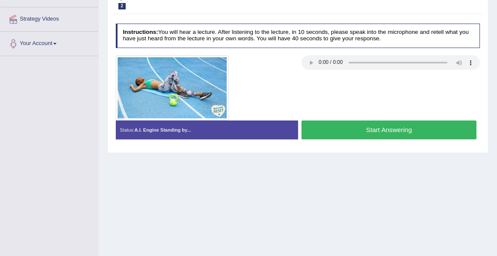
click at [381, 129] on button "Start Answering" at bounding box center [389, 130] width 175 height 18
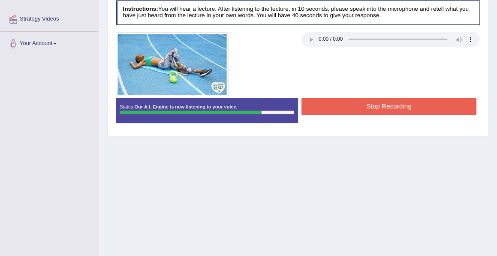
click at [386, 115] on button "Stop Recording" at bounding box center [389, 106] width 175 height 17
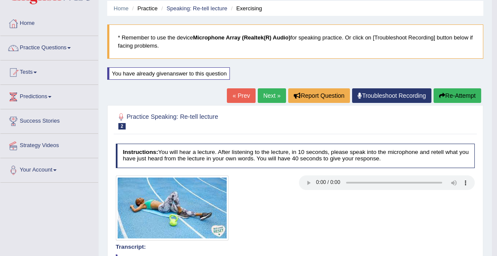
scroll to position [5, 0]
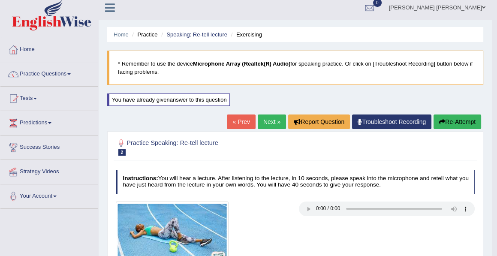
click at [265, 124] on link "Next »" at bounding box center [272, 122] width 28 height 15
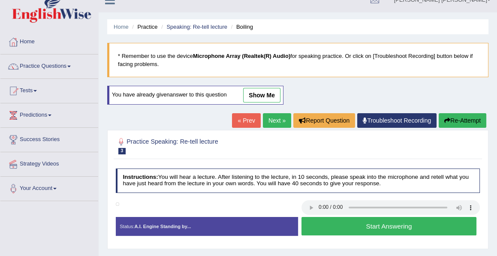
scroll to position [12, 0]
